Goal: Navigation & Orientation: Find specific page/section

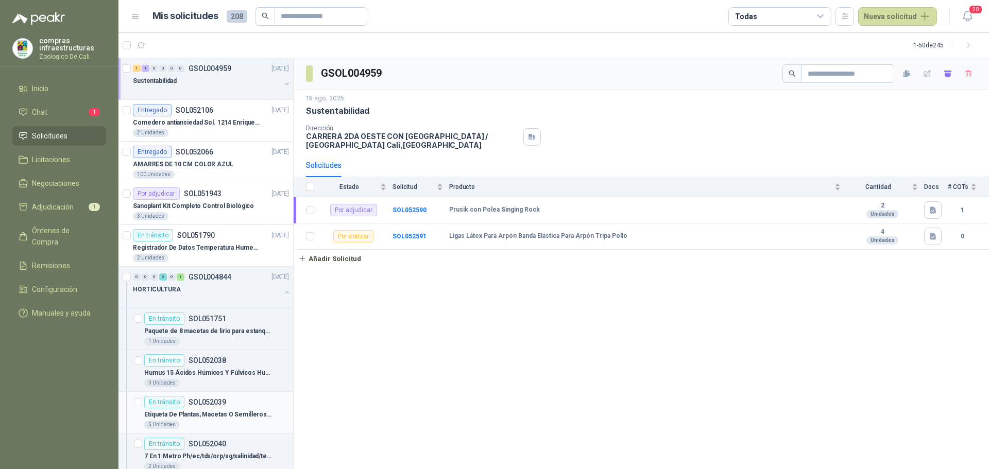
click at [225, 403] on div "En tránsito SOL052039" at bounding box center [216, 402] width 145 height 12
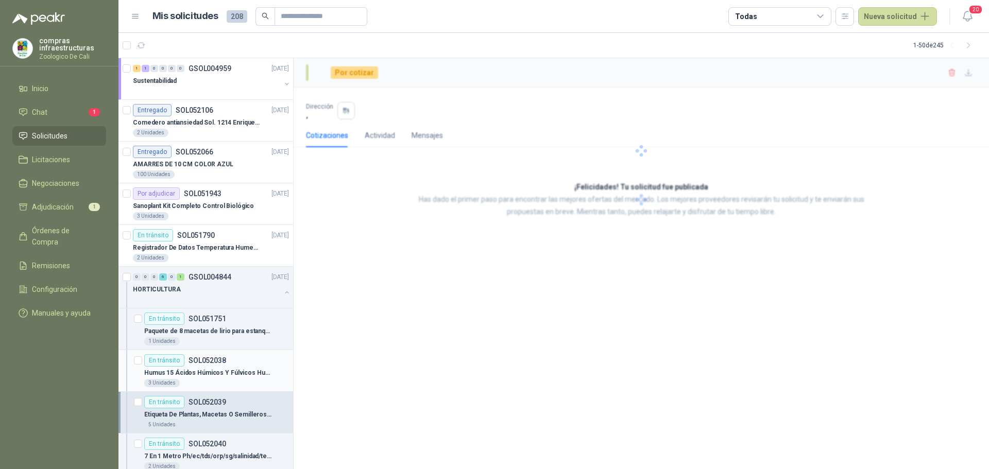
click at [224, 369] on p "Humus 15 Ácidos Húmicos Y Fúlvicos Humita Campofert - [GEOGRAPHIC_DATA]" at bounding box center [208, 373] width 128 height 10
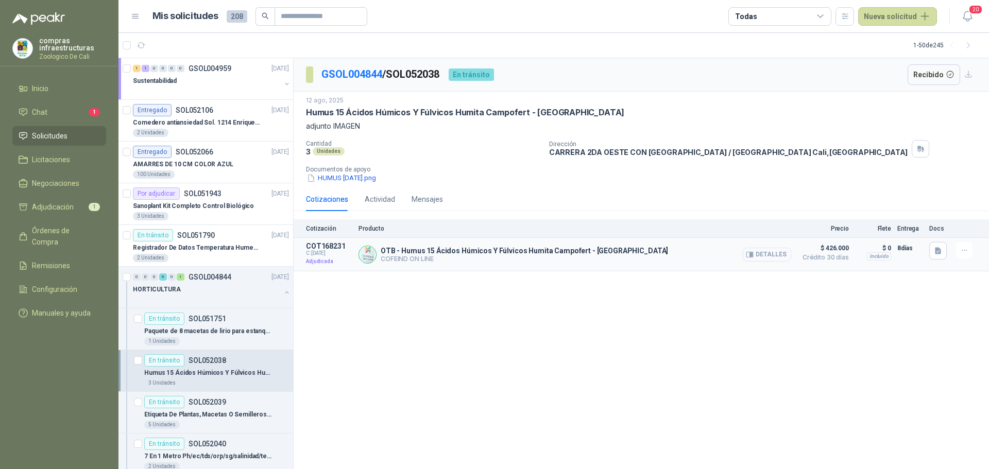
click at [770, 257] on button "Detalles" at bounding box center [767, 255] width 48 height 14
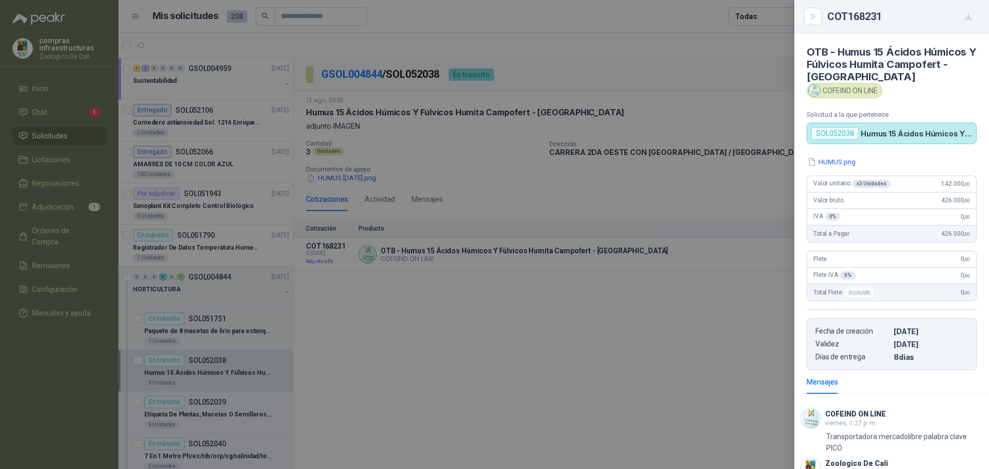
click at [643, 416] on div at bounding box center [494, 234] width 989 height 469
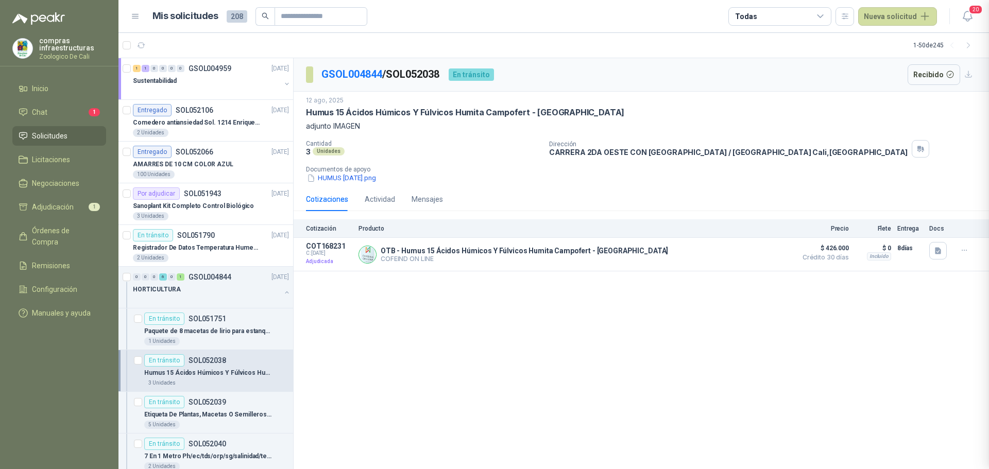
scroll to position [136, 0]
click at [193, 83] on div "Sustentabilidad" at bounding box center [207, 81] width 148 height 12
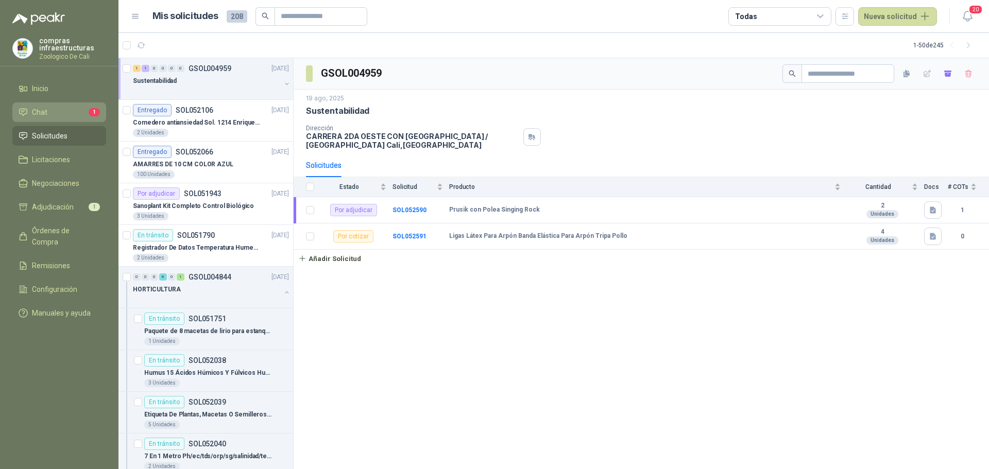
click at [50, 111] on li "Chat 1" at bounding box center [59, 112] width 81 height 11
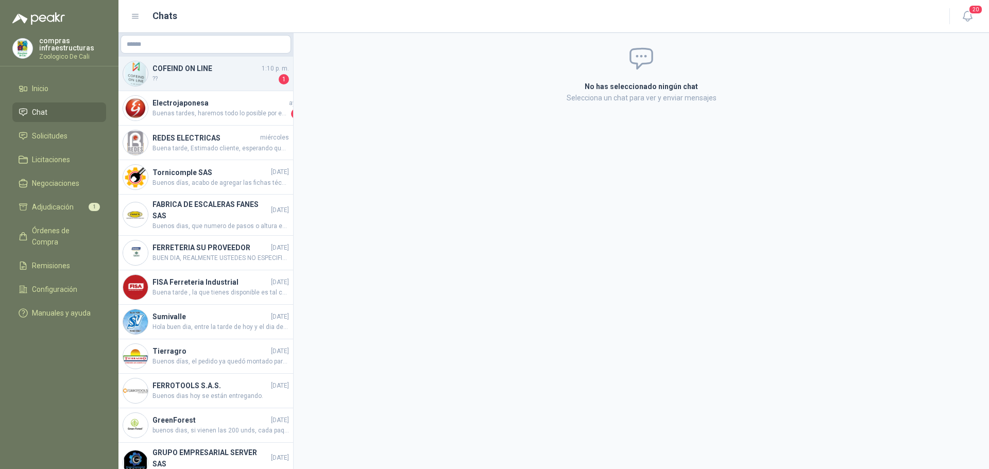
click at [210, 75] on span "??" at bounding box center [215, 79] width 124 height 10
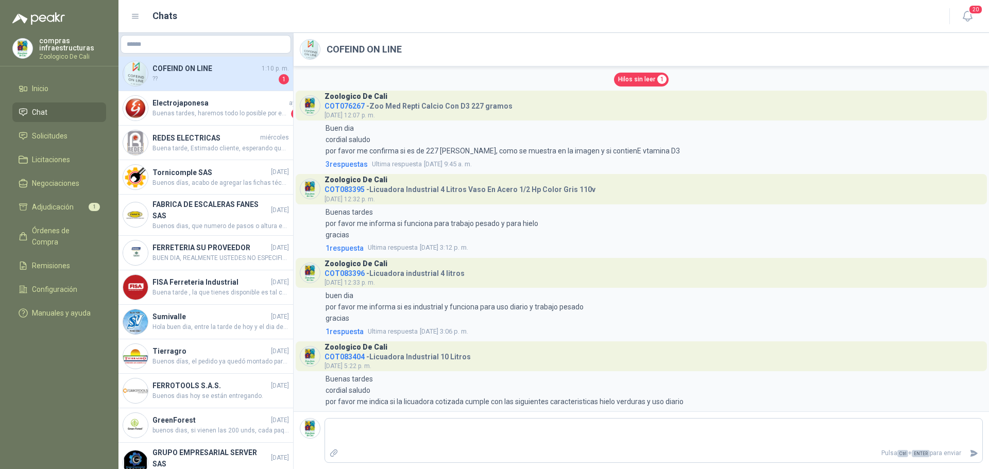
scroll to position [1872, 0]
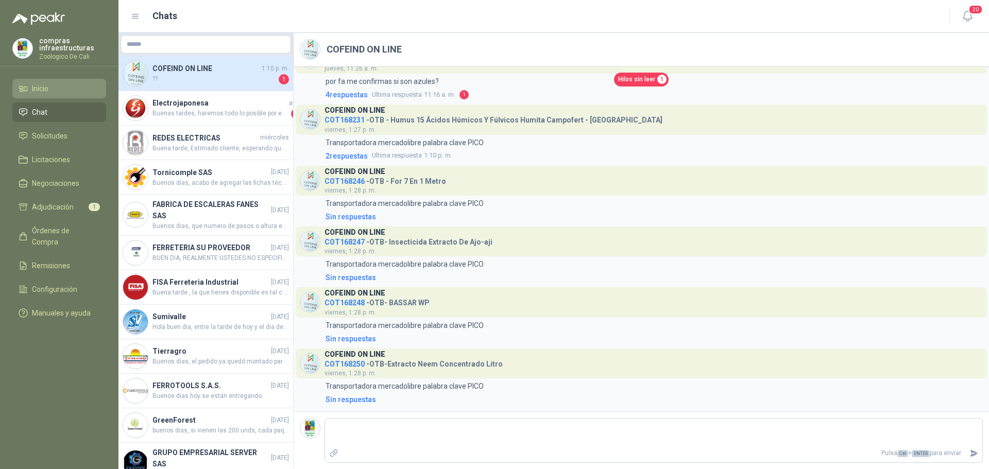
click at [56, 88] on li "Inicio" at bounding box center [59, 88] width 81 height 11
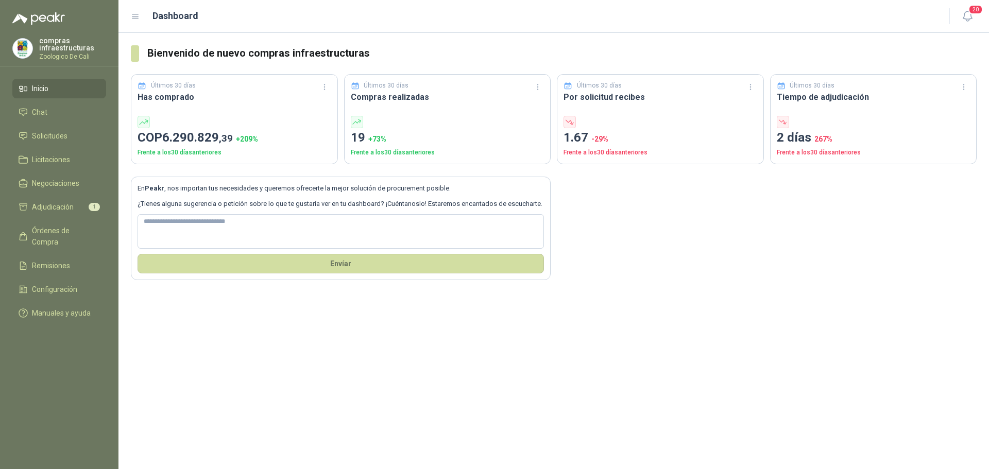
click at [75, 147] on ul "Inicio Chat Solicitudes Licitaciones Negociaciones Adjudicación 1 Órdenes de Co…" at bounding box center [59, 203] width 119 height 248
click at [76, 140] on li "Solicitudes" at bounding box center [59, 135] width 81 height 11
